Goal: Information Seeking & Learning: Learn about a topic

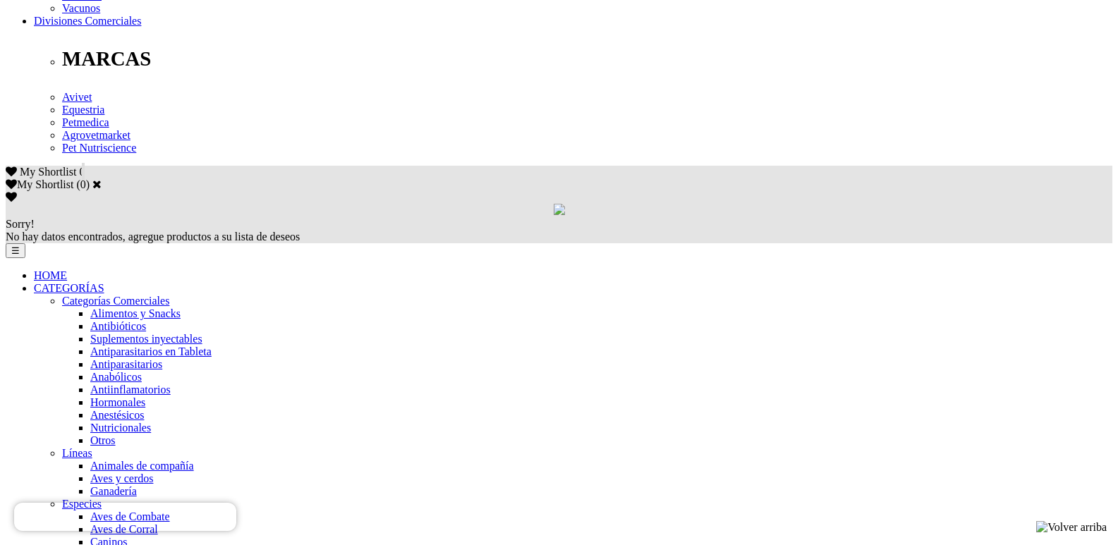
scroll to position [745, 0]
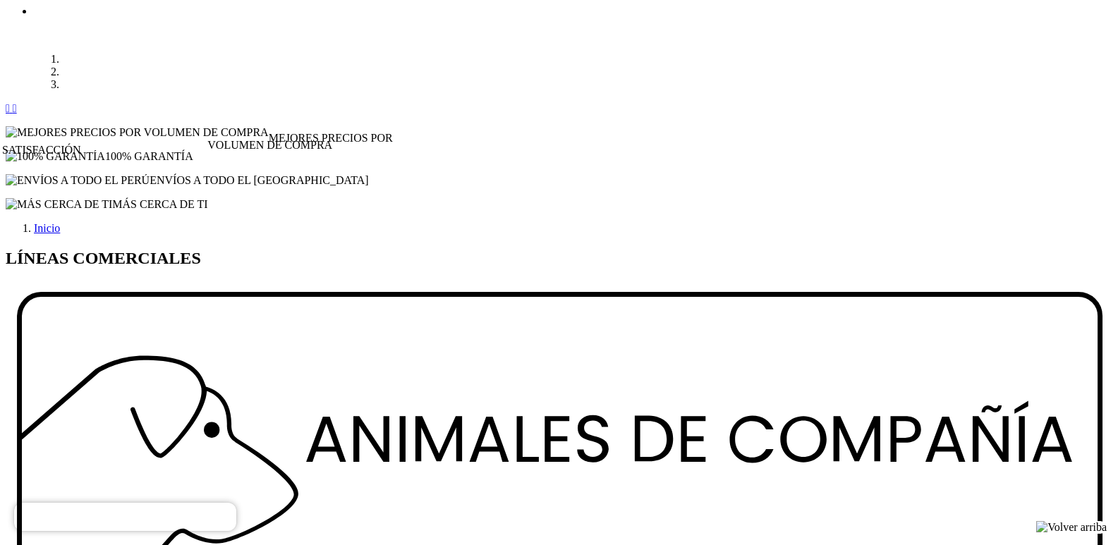
scroll to position [1448, 0]
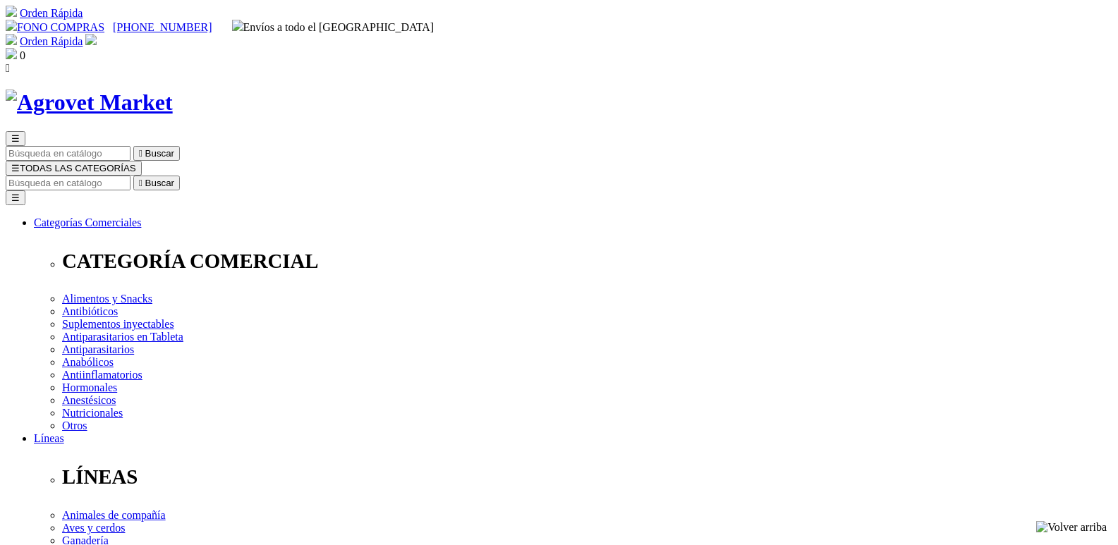
select select "0"
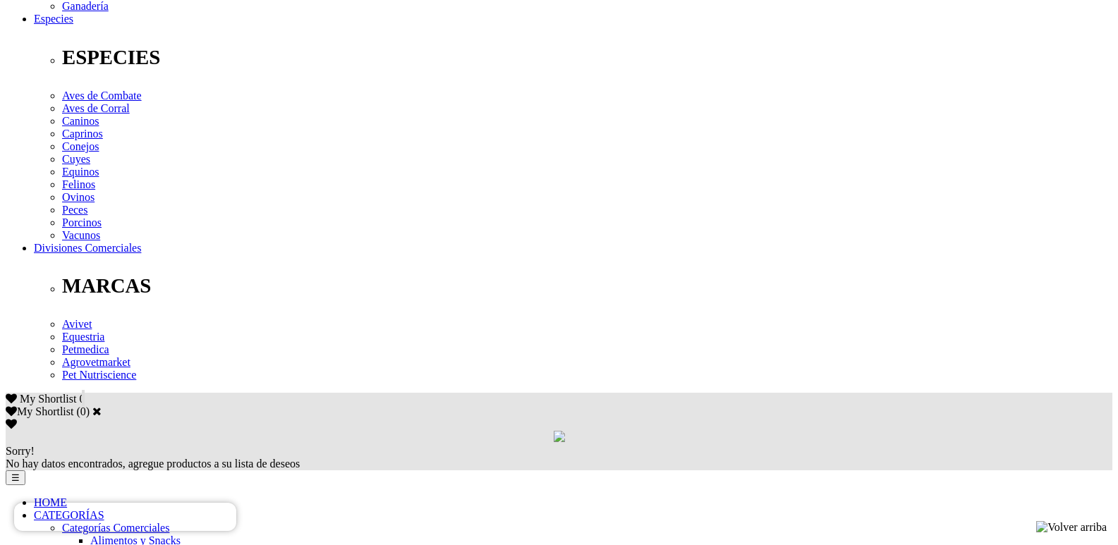
scroll to position [509, 0]
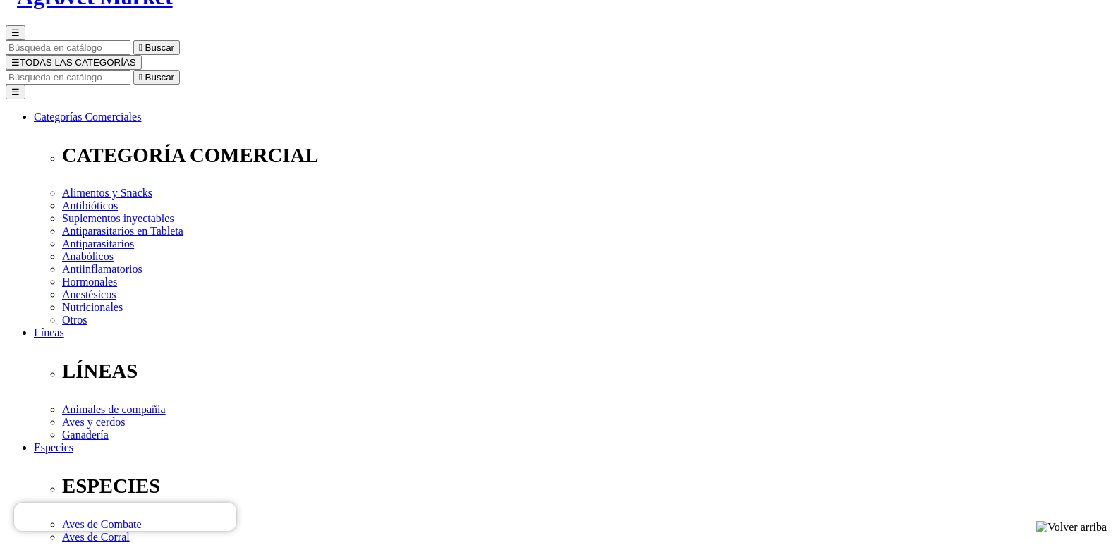
scroll to position [119, 0]
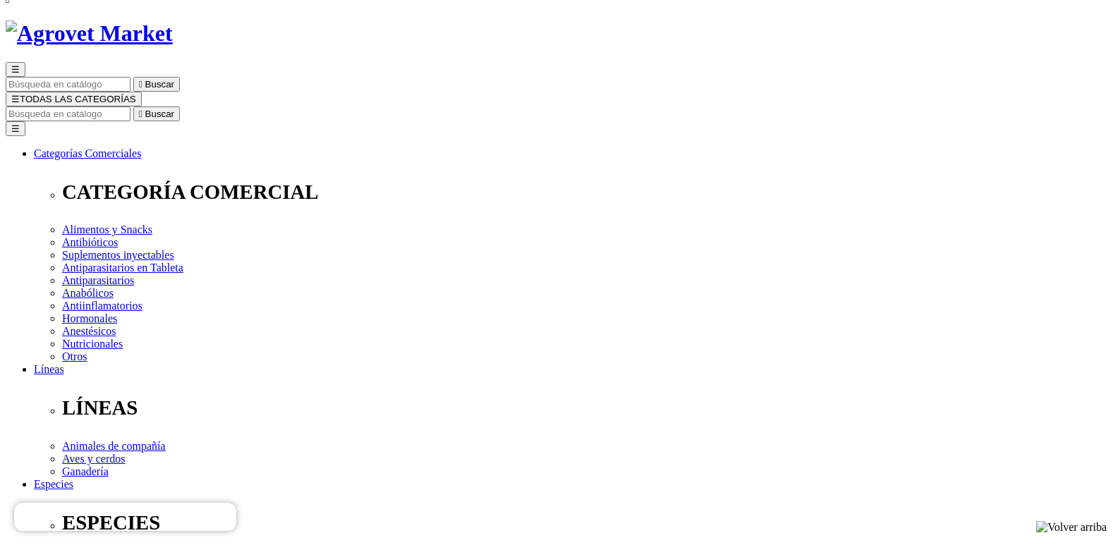
scroll to position [0, 0]
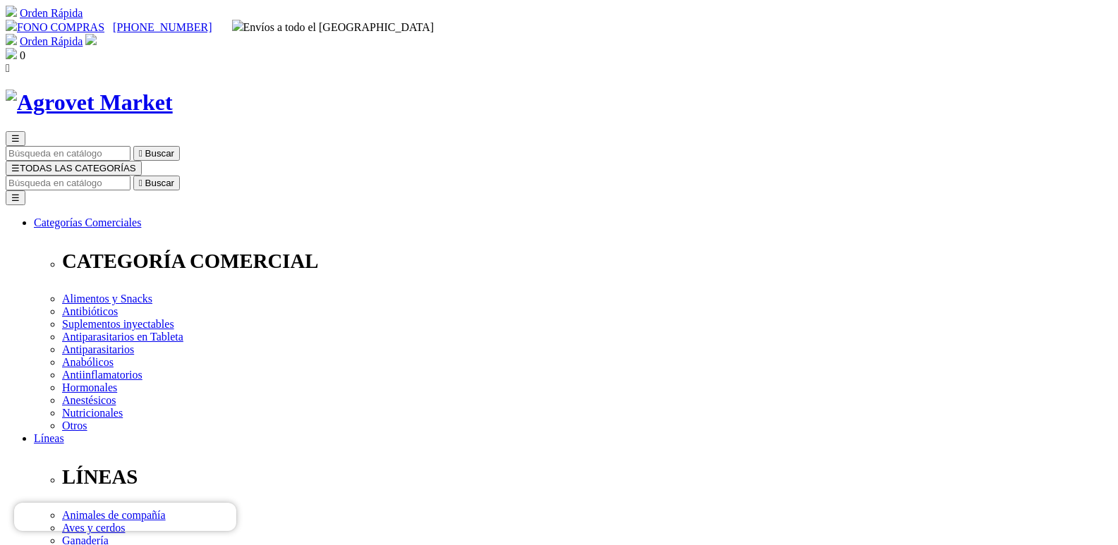
click at [173, 90] on img at bounding box center [89, 103] width 167 height 26
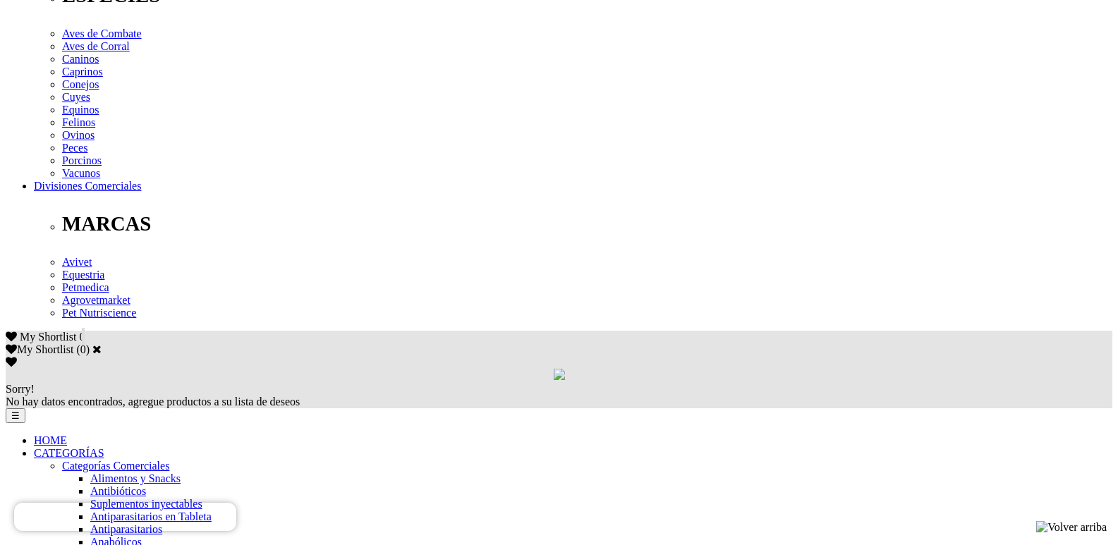
scroll to position [577, 0]
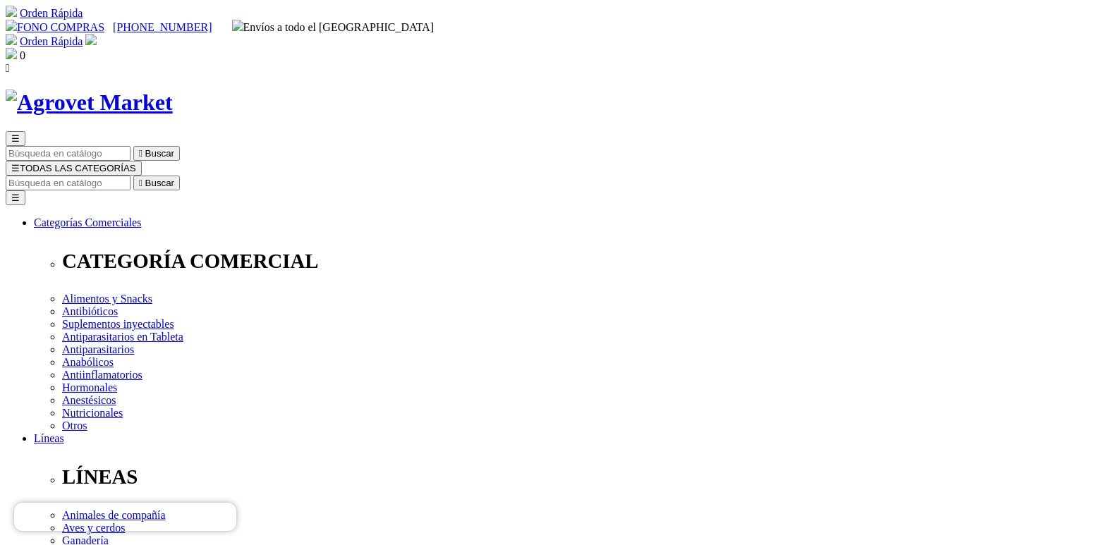
click at [173, 90] on img at bounding box center [89, 103] width 167 height 26
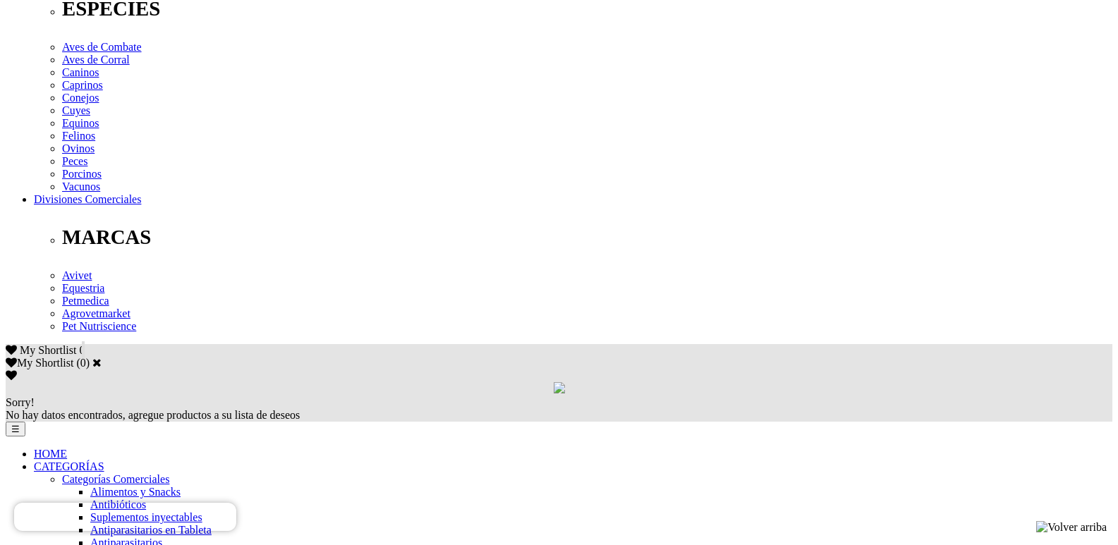
scroll to position [521, 0]
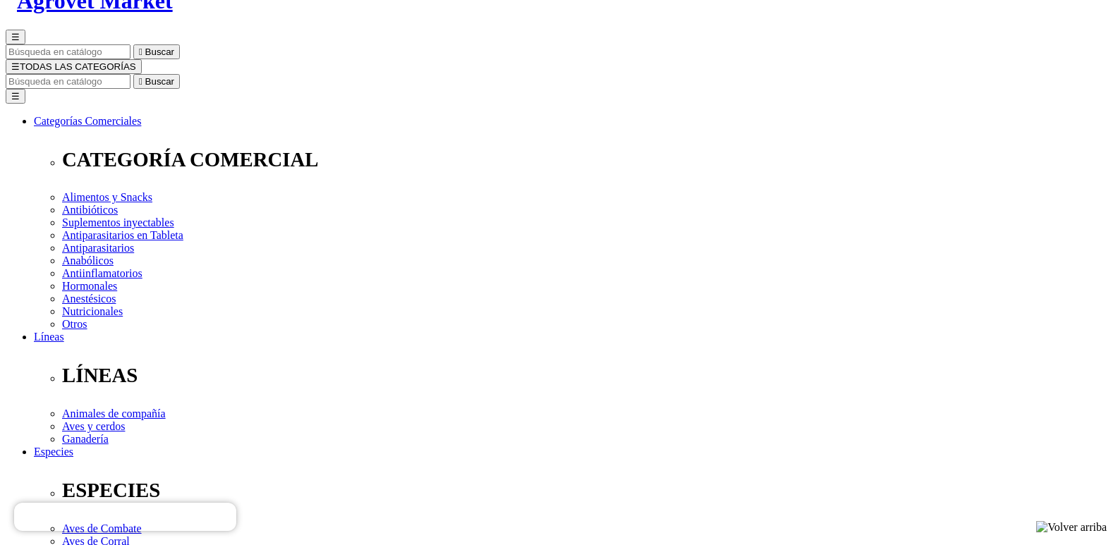
scroll to position [58, 0]
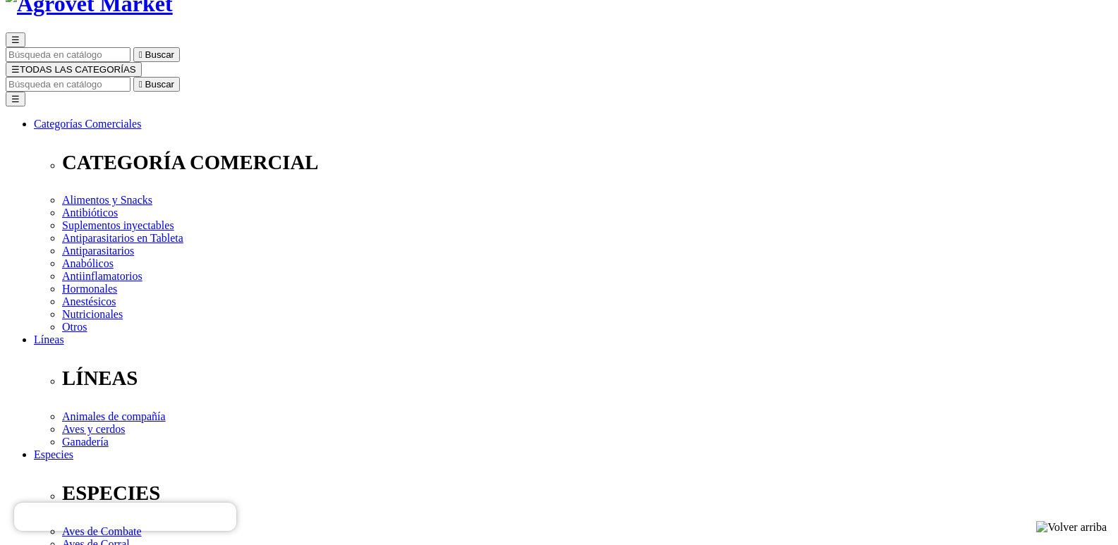
scroll to position [52, 0]
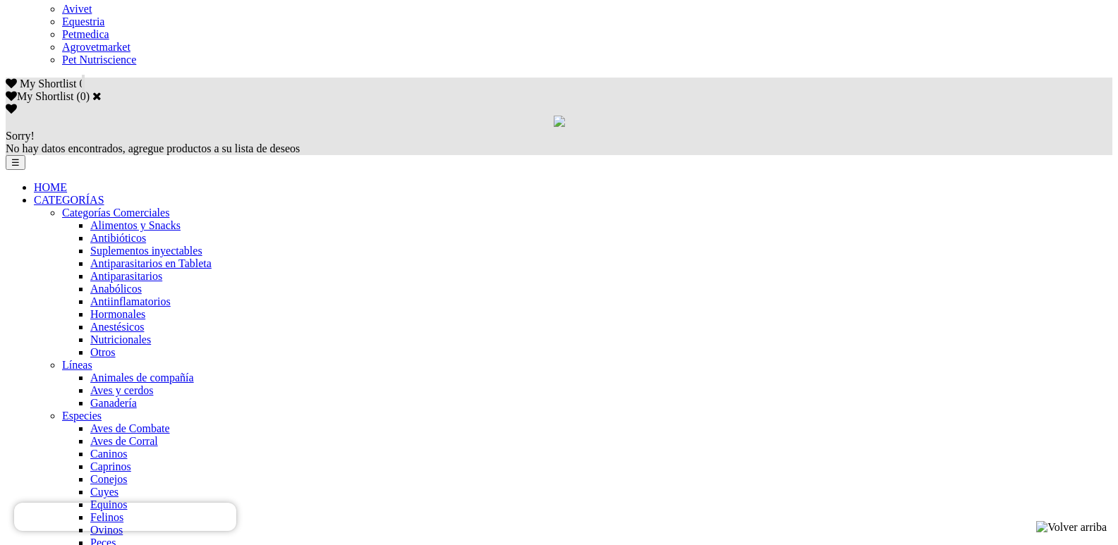
scroll to position [852, 0]
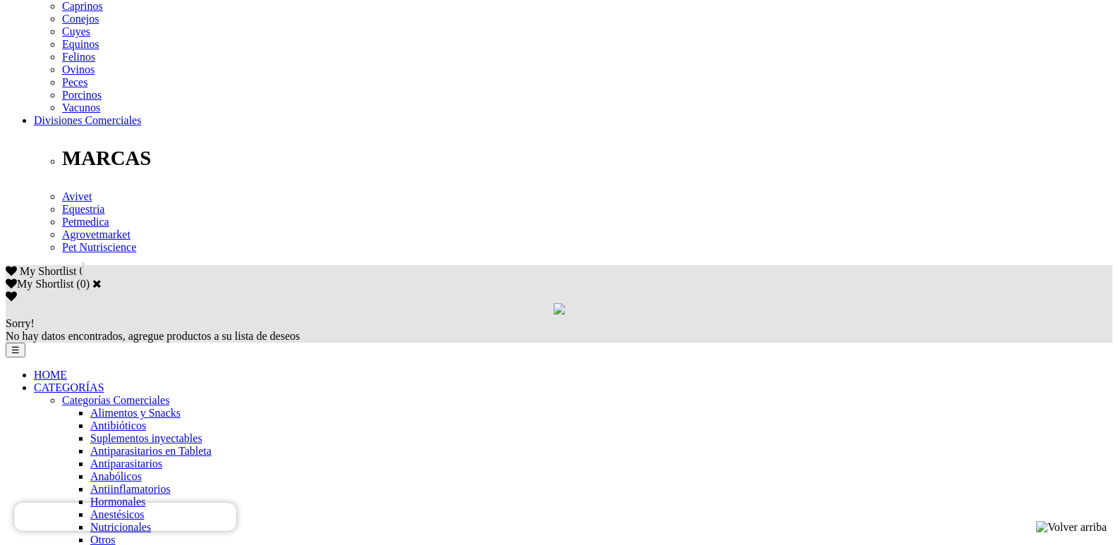
scroll to position [664, 0]
drag, startPoint x: 720, startPoint y: 374, endPoint x: 801, endPoint y: 439, distance: 103.4
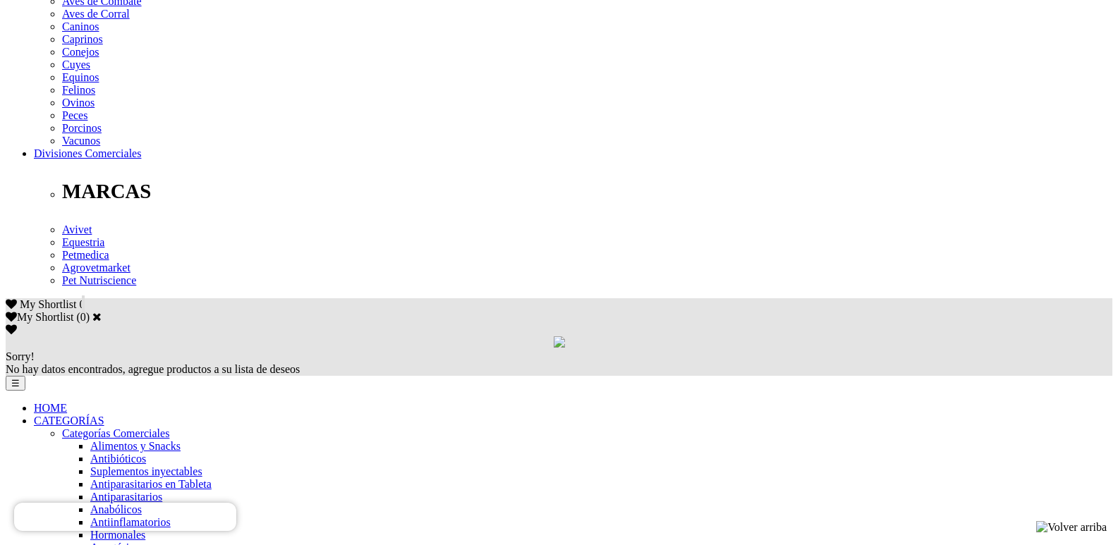
scroll to position [656, 0]
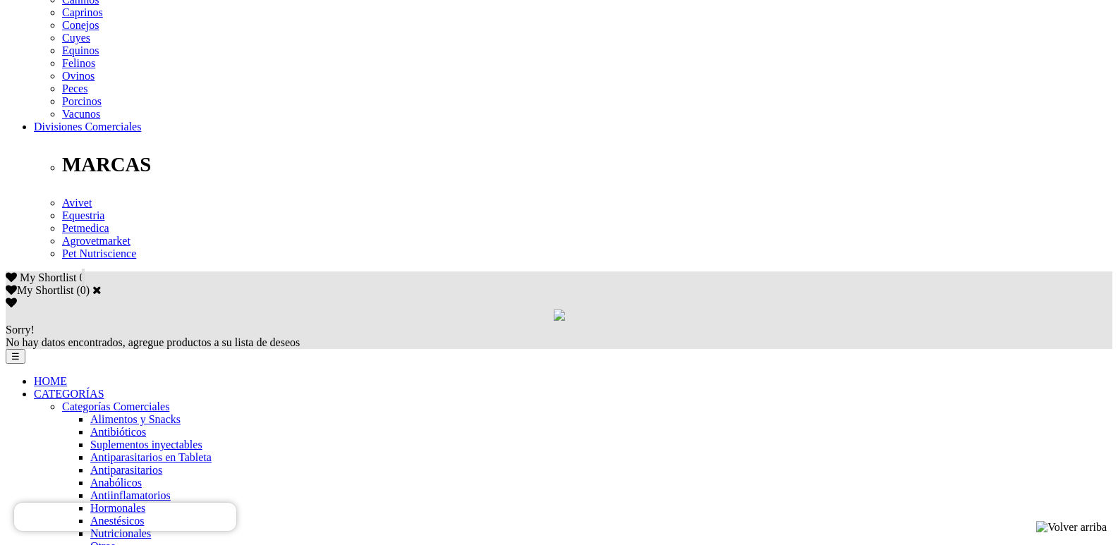
drag, startPoint x: 0, startPoint y: 0, endPoint x: 1128, endPoint y: 281, distance: 1162.6
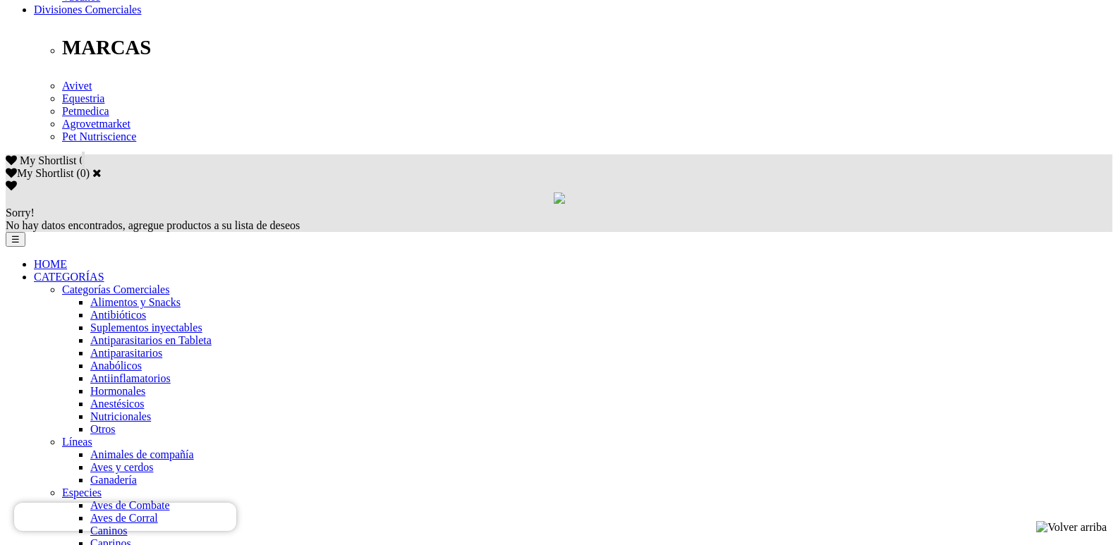
scroll to position [786, 0]
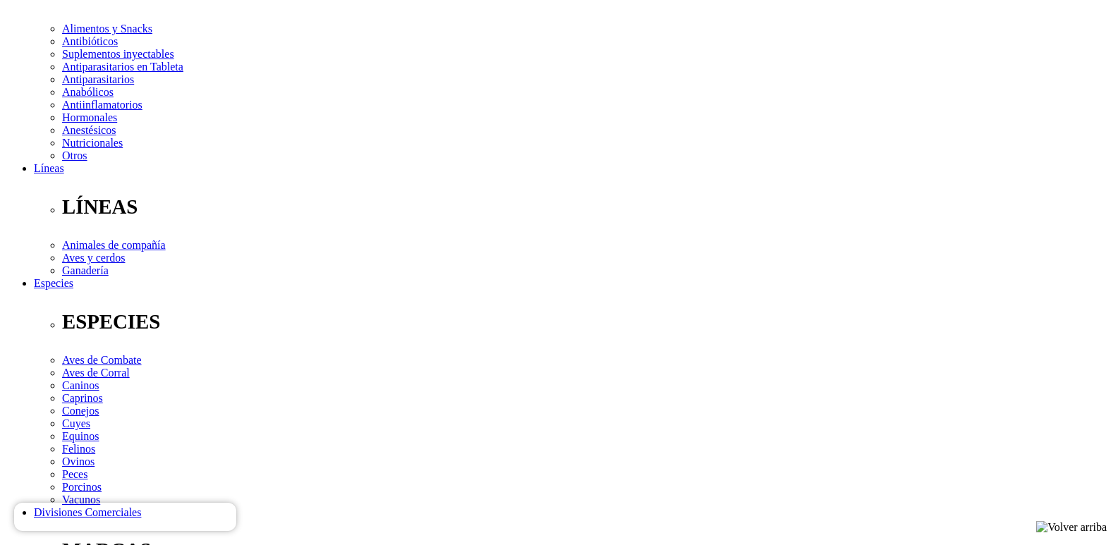
scroll to position [33, 0]
